Goal: Transaction & Acquisition: Purchase product/service

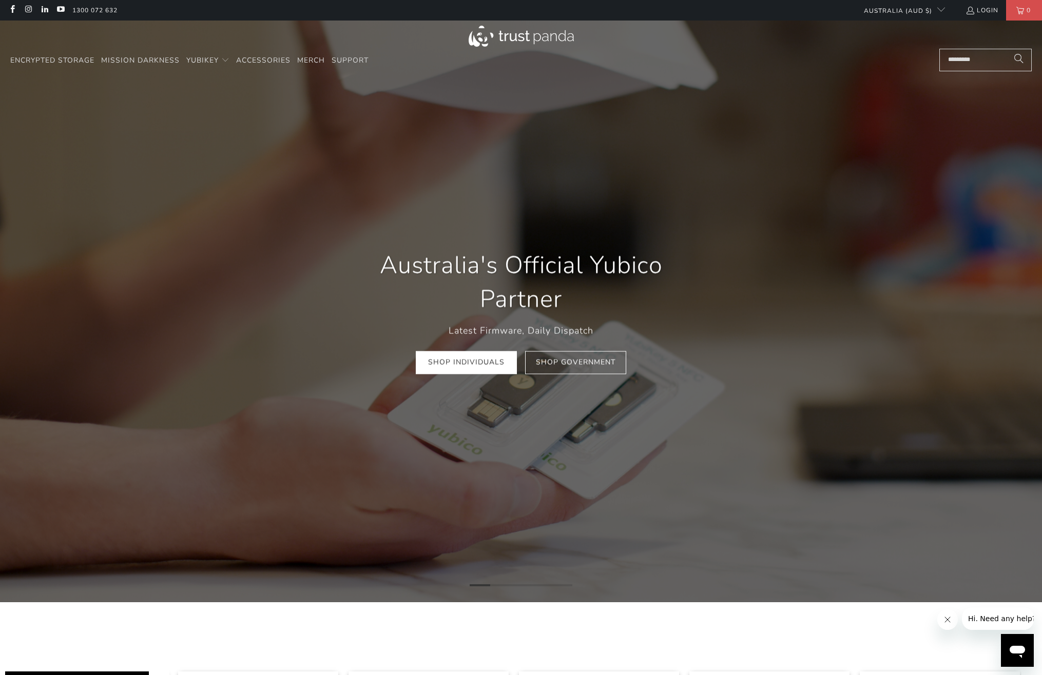
scroll to position [0, 341]
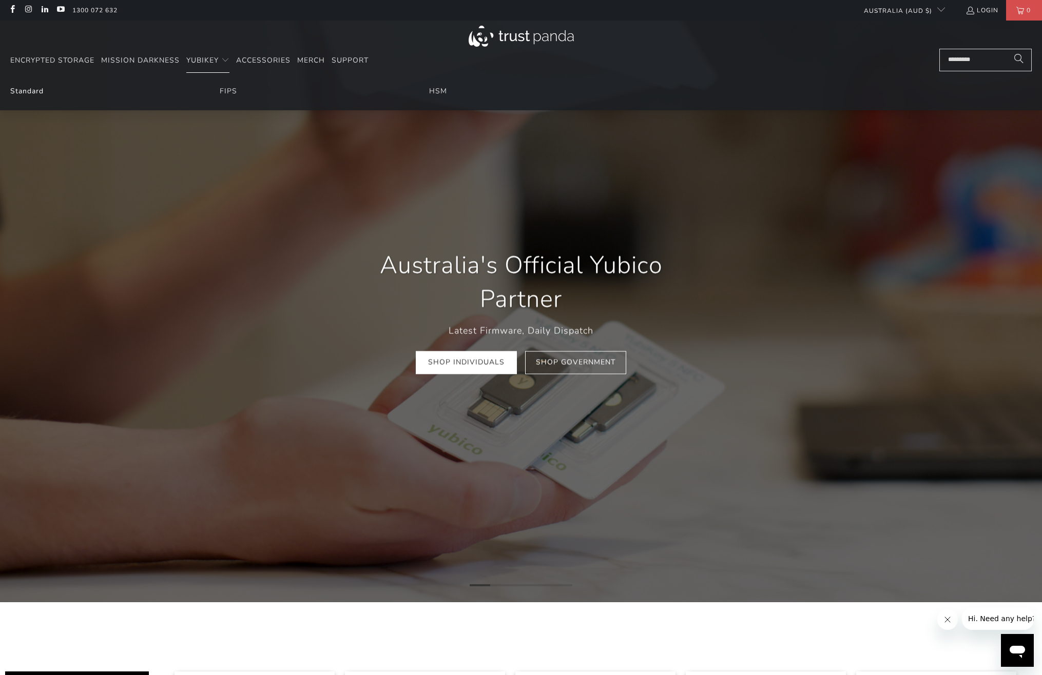
click at [32, 93] on link "Standard" at bounding box center [26, 91] width 33 height 10
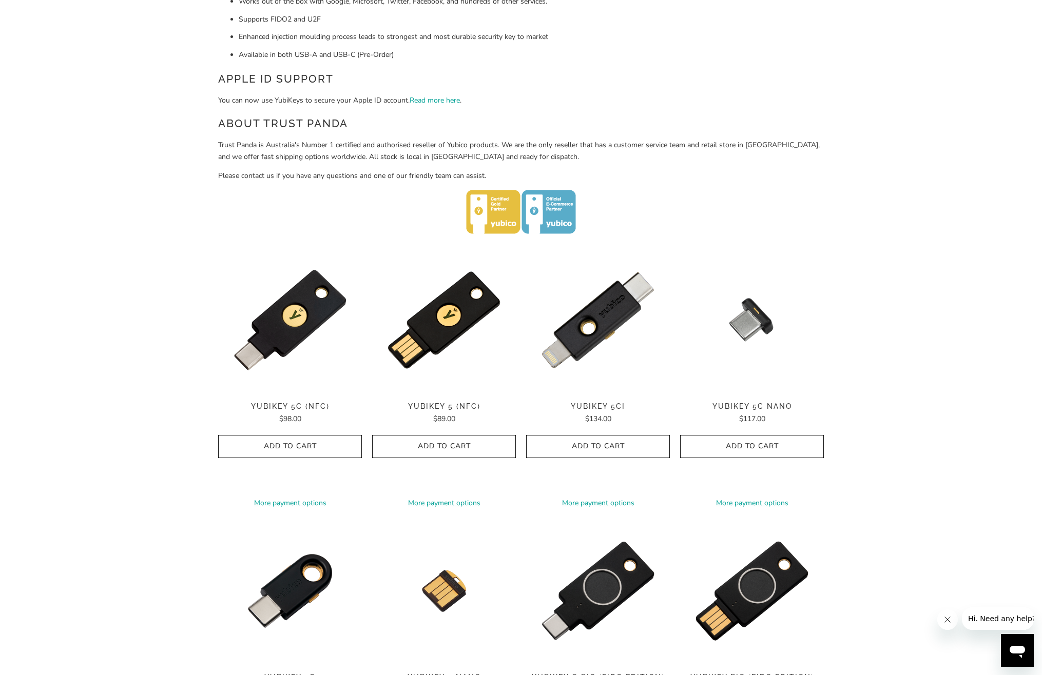
scroll to position [411, 0]
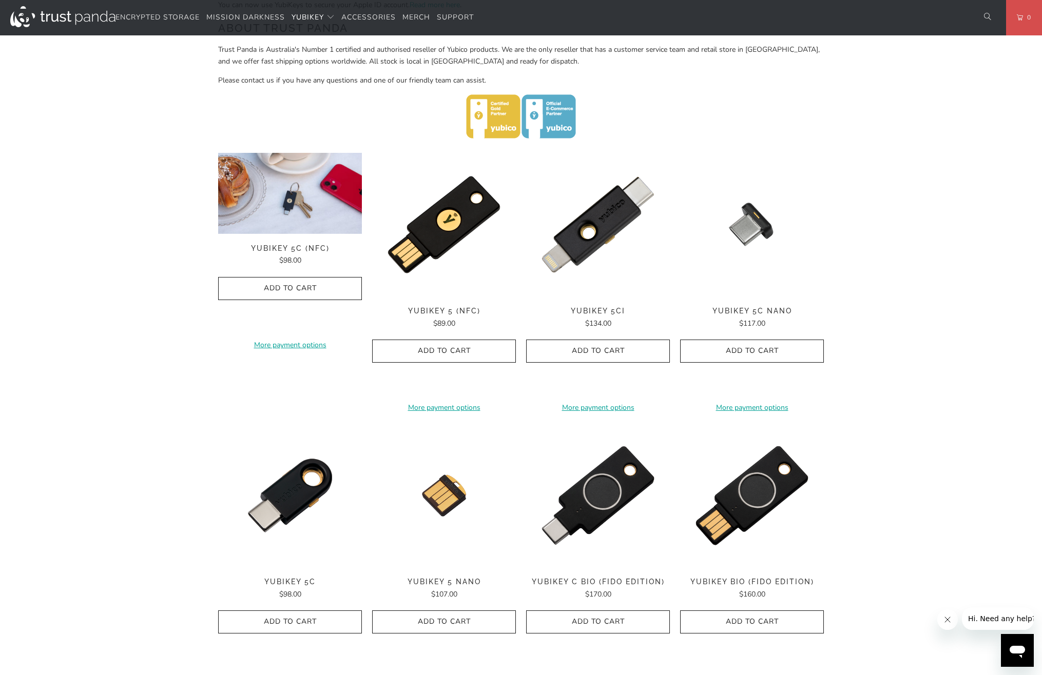
click at [284, 235] on div "**********" at bounding box center [290, 282] width 144 height 258
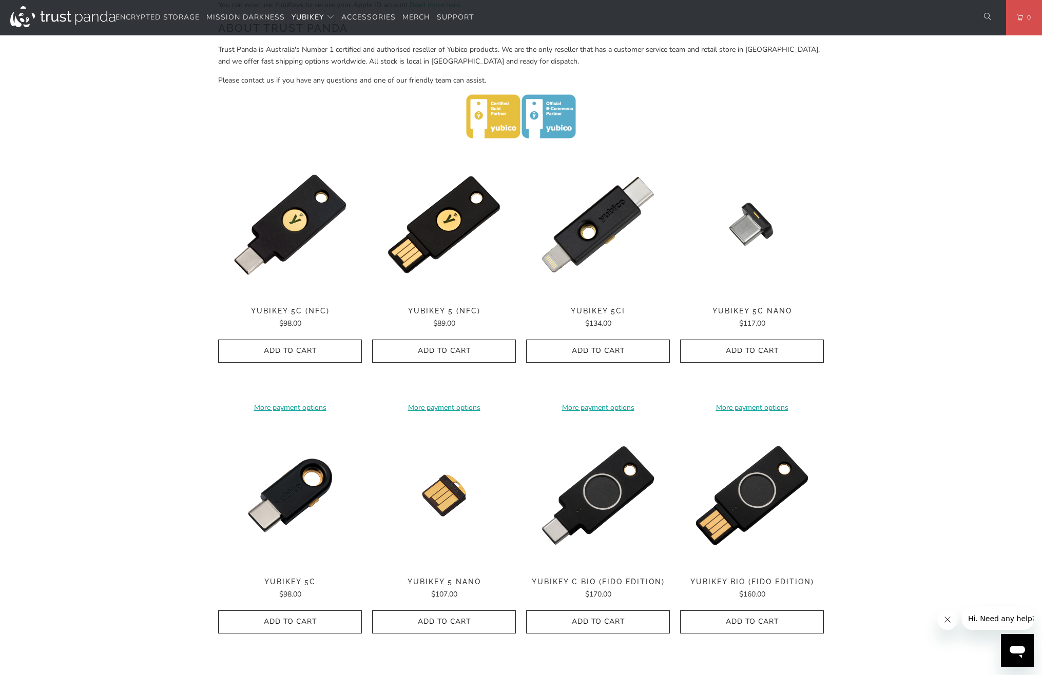
click at [278, 307] on div "YubiKey 5C (NFC) $98.00" at bounding box center [290, 318] width 144 height 23
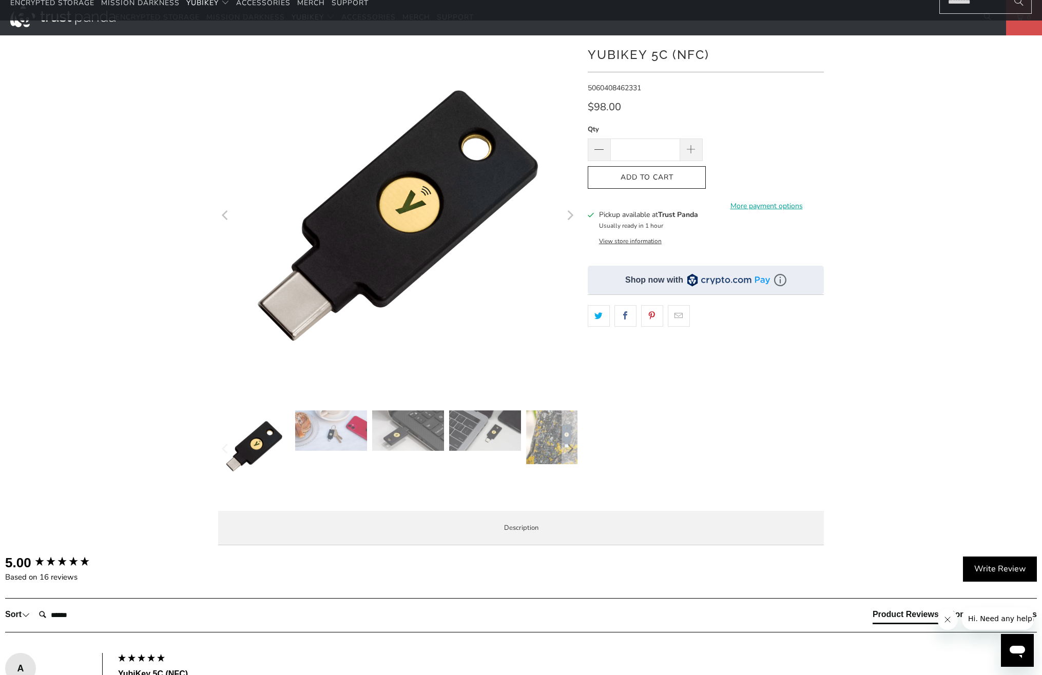
scroll to position [51, 0]
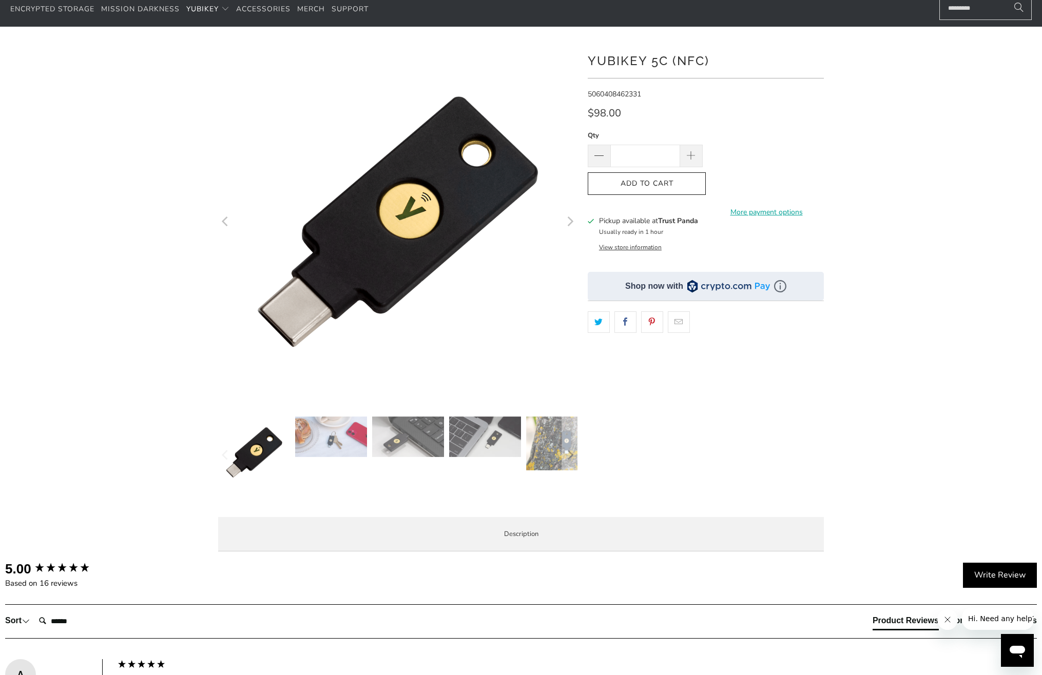
click at [572, 219] on icon "Next" at bounding box center [569, 221] width 10 height 216
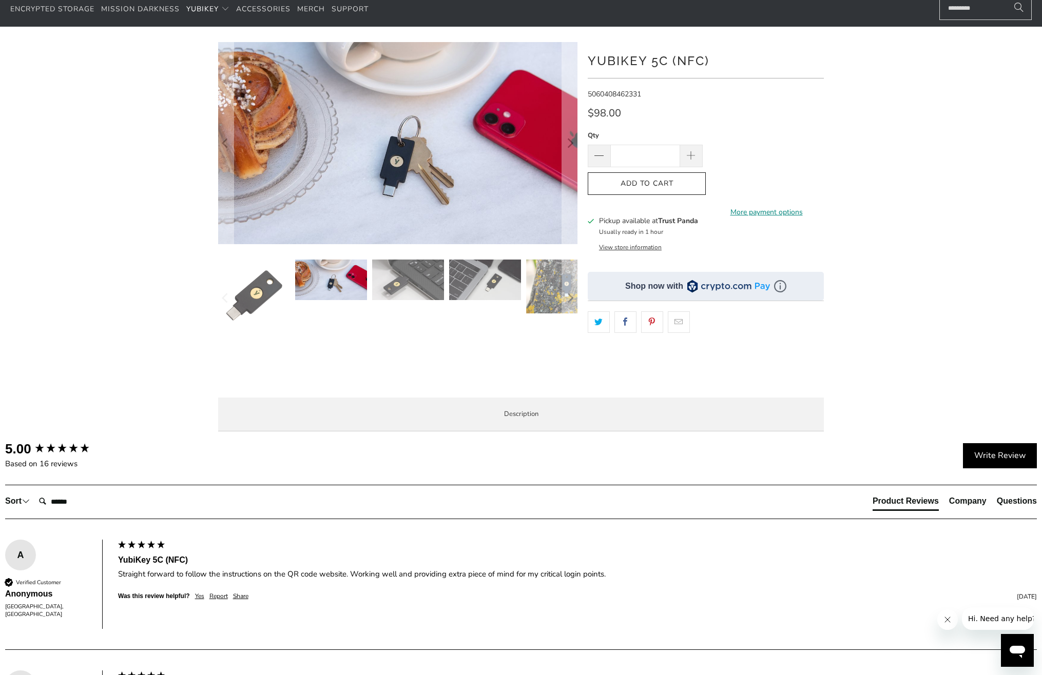
click at [758, 207] on link "More payment options" at bounding box center [766, 212] width 115 height 11
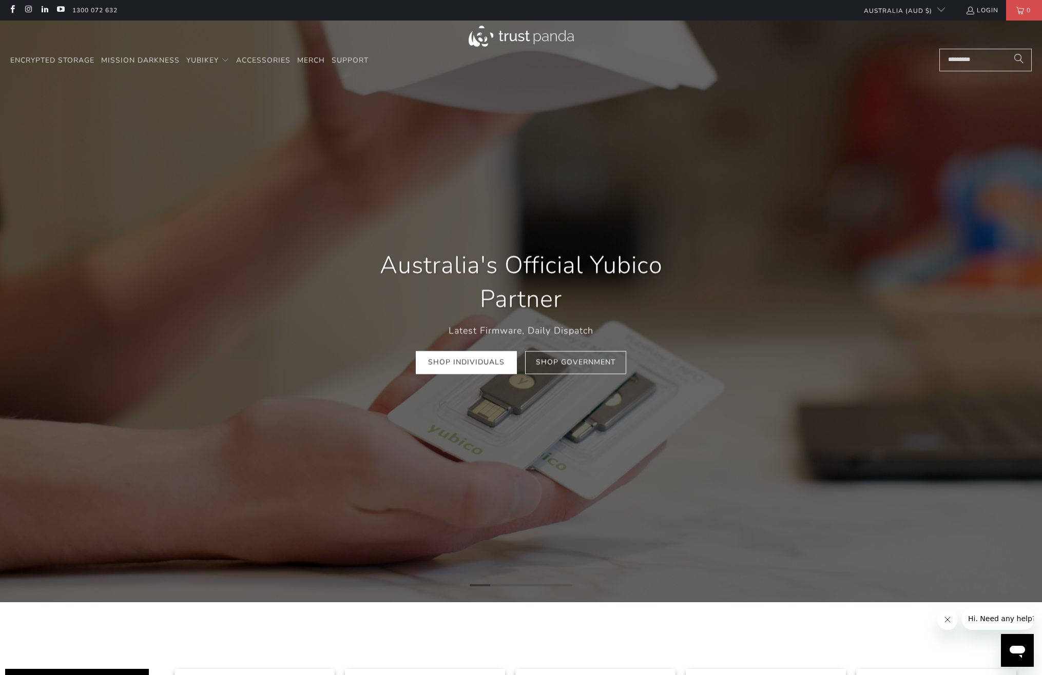
click at [463, 377] on div "Australia's Official Yubico Partner Latest Firmware, Daily Dispatch Shop Indivi…" at bounding box center [520, 311] width 369 height 157
click at [461, 364] on link "Shop Individuals" at bounding box center [466, 363] width 101 height 23
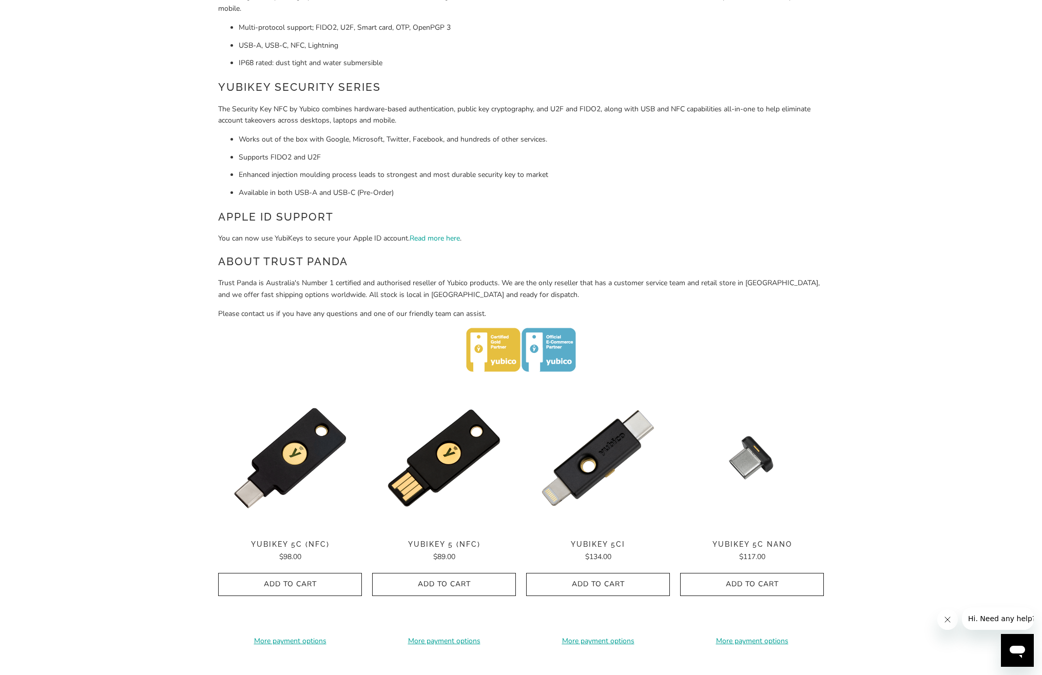
scroll to position [205, 0]
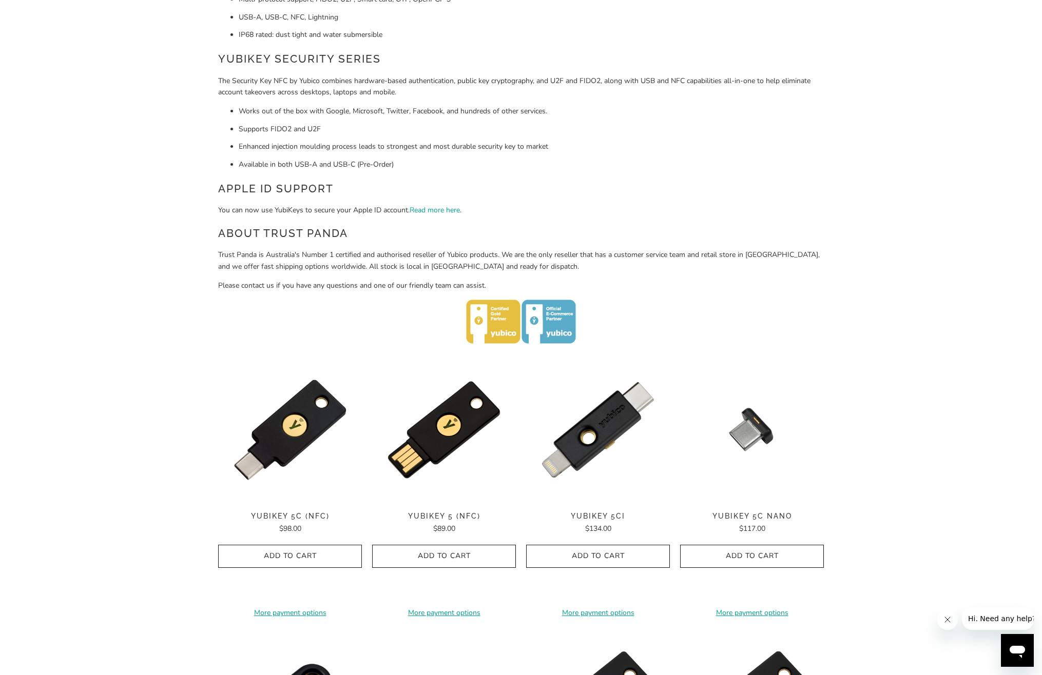
click at [293, 520] on span "YubiKey 5C (NFC)" at bounding box center [290, 516] width 144 height 9
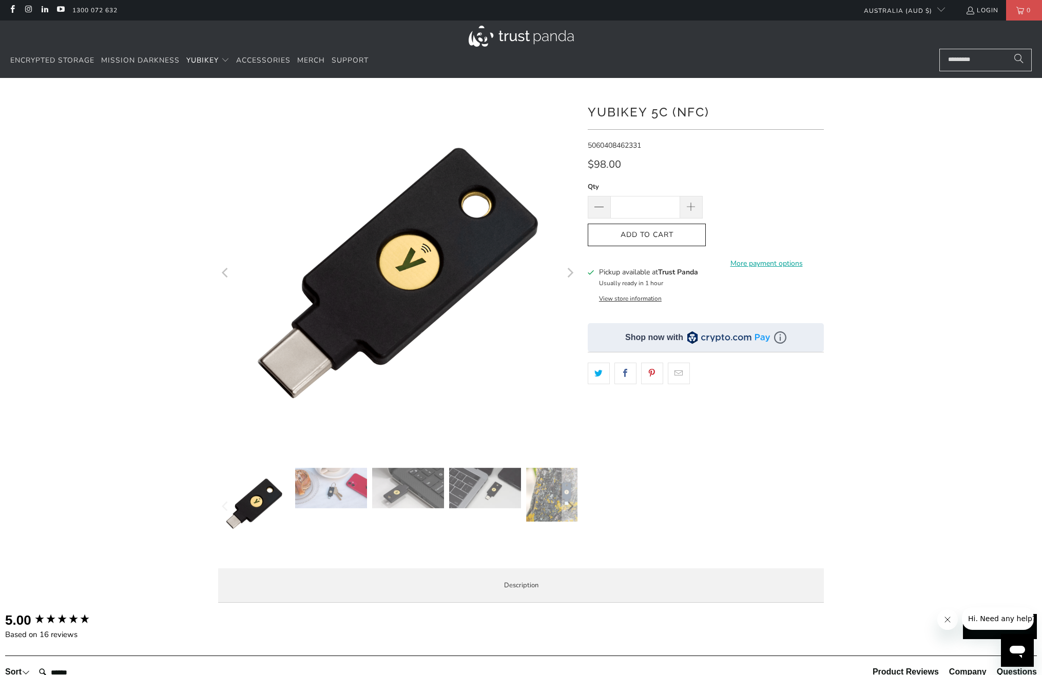
click at [658, 235] on span "Add to Cart" at bounding box center [646, 235] width 96 height 9
click at [573, 270] on icon "Next" at bounding box center [569, 273] width 10 height 216
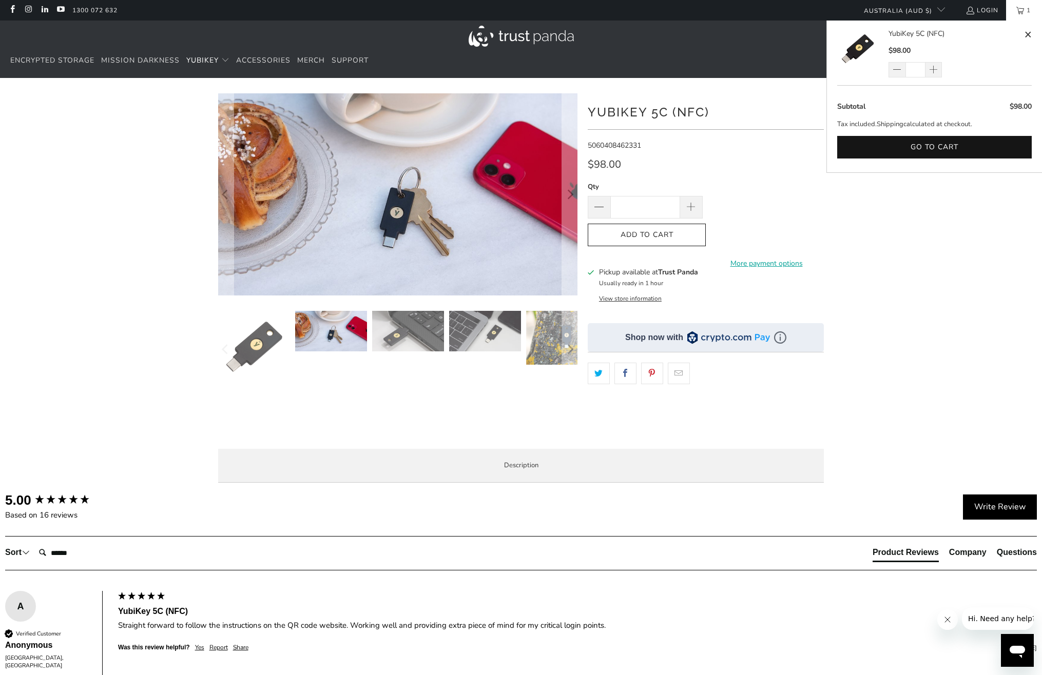
click at [1024, 11] on span "1" at bounding box center [1028, 10] width 9 height 21
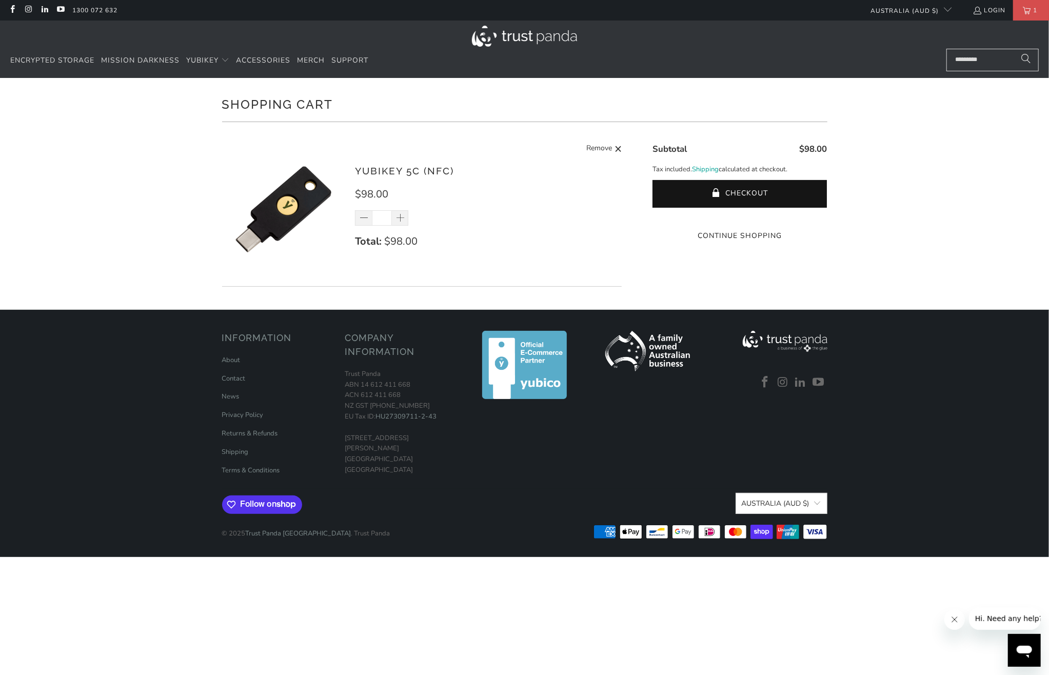
click at [753, 187] on button "Checkout" at bounding box center [740, 194] width 174 height 28
